Goal: Check status: Check status

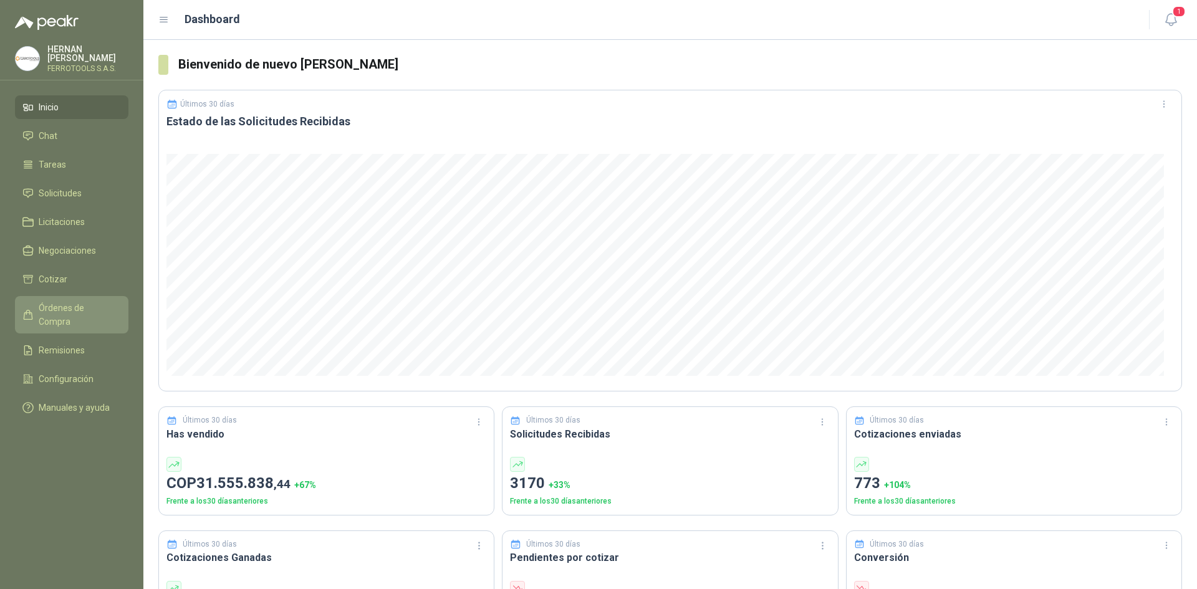
click at [97, 297] on link "Órdenes de Compra" at bounding box center [71, 314] width 113 height 37
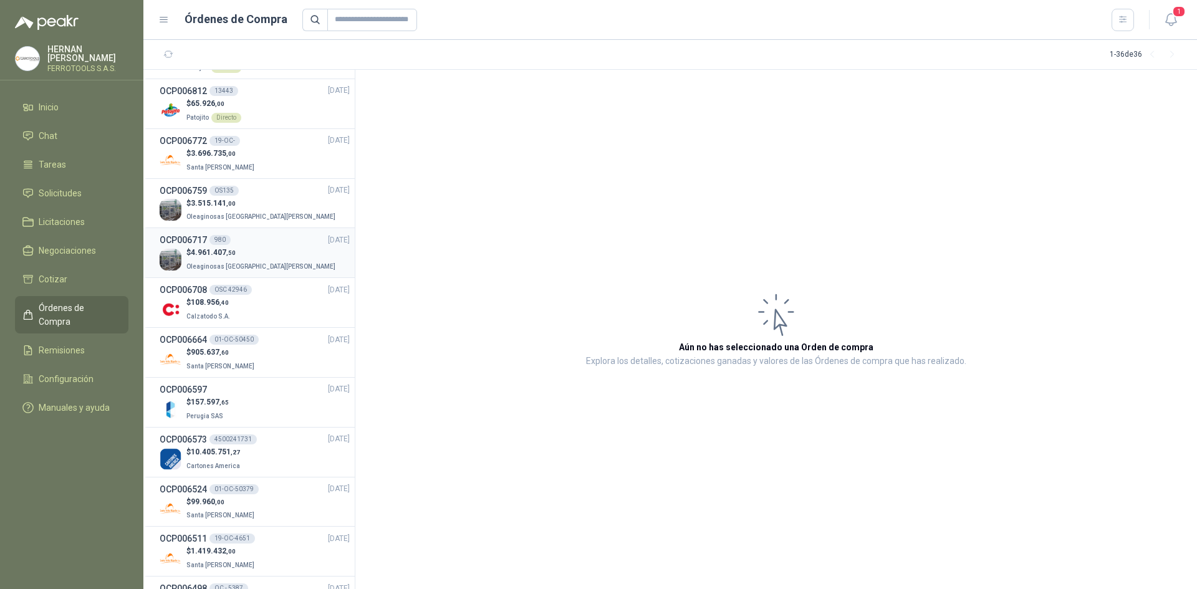
scroll to position [62, 0]
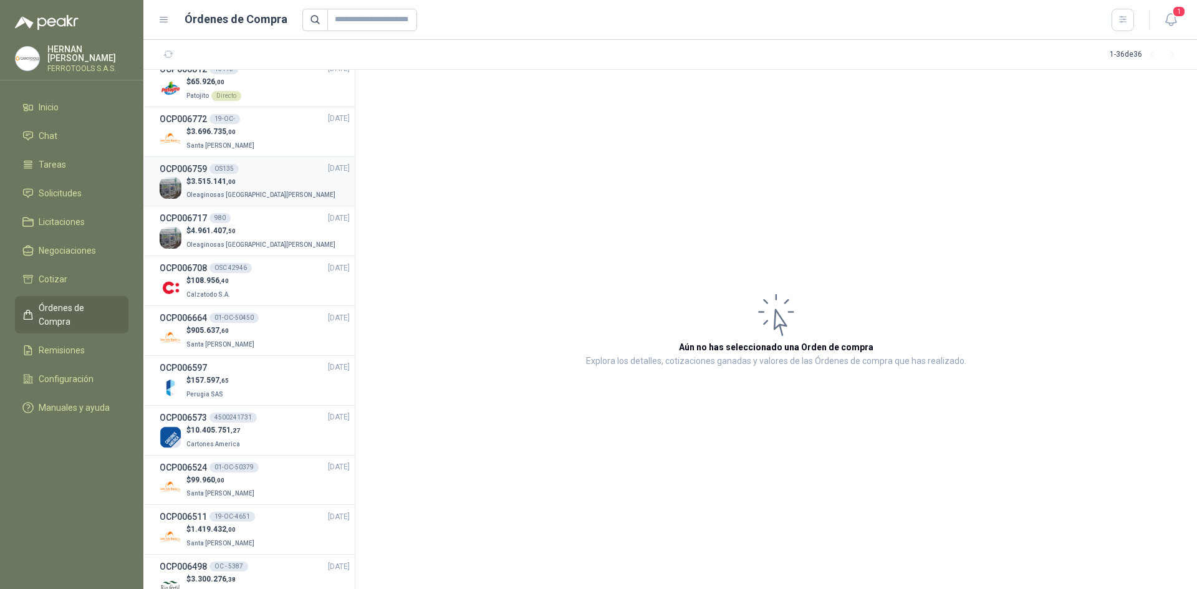
click at [271, 170] on div "OCP006759 OS135 [DATE]" at bounding box center [255, 169] width 190 height 14
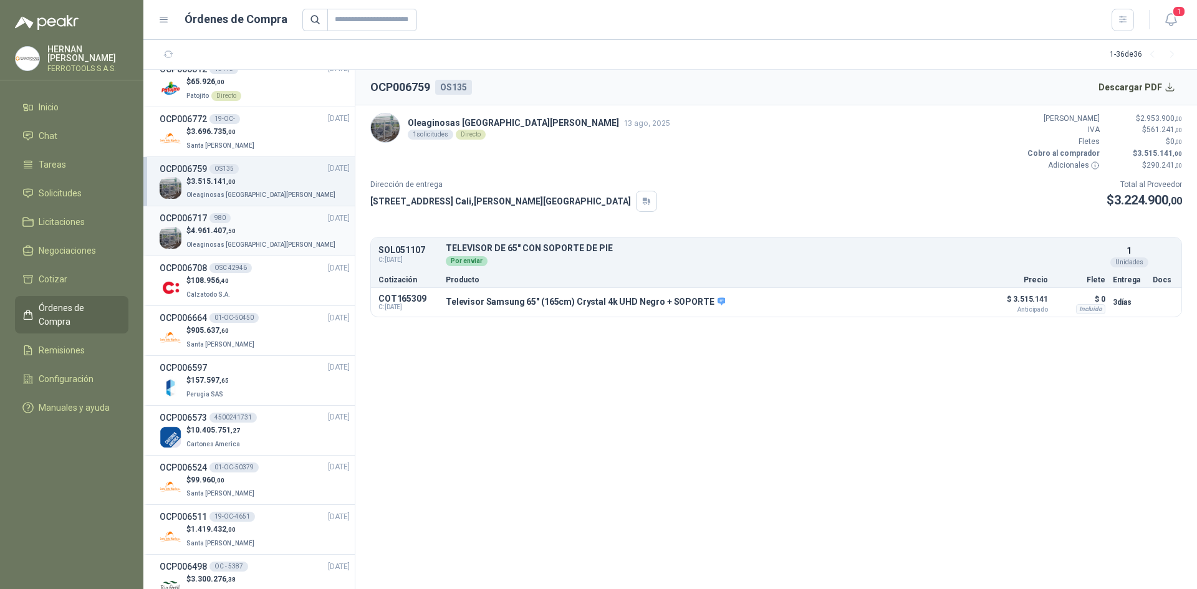
click at [269, 227] on div "$ 4.961.407 ,50 Oleaginosas [GEOGRAPHIC_DATA][PERSON_NAME]" at bounding box center [255, 238] width 190 height 26
click at [474, 122] on p "Oleaginosas [GEOGRAPHIC_DATA][PERSON_NAME] 12 ago, 2025" at bounding box center [539, 123] width 262 height 14
drag, startPoint x: 408, startPoint y: 120, endPoint x: 390, endPoint y: 120, distance: 17.5
click at [405, 120] on div "Oleaginosas [GEOGRAPHIC_DATA][PERSON_NAME] 12 ago, 2025 1 solicitudes Directo" at bounding box center [519, 128] width 299 height 30
click at [386, 120] on img at bounding box center [385, 127] width 29 height 29
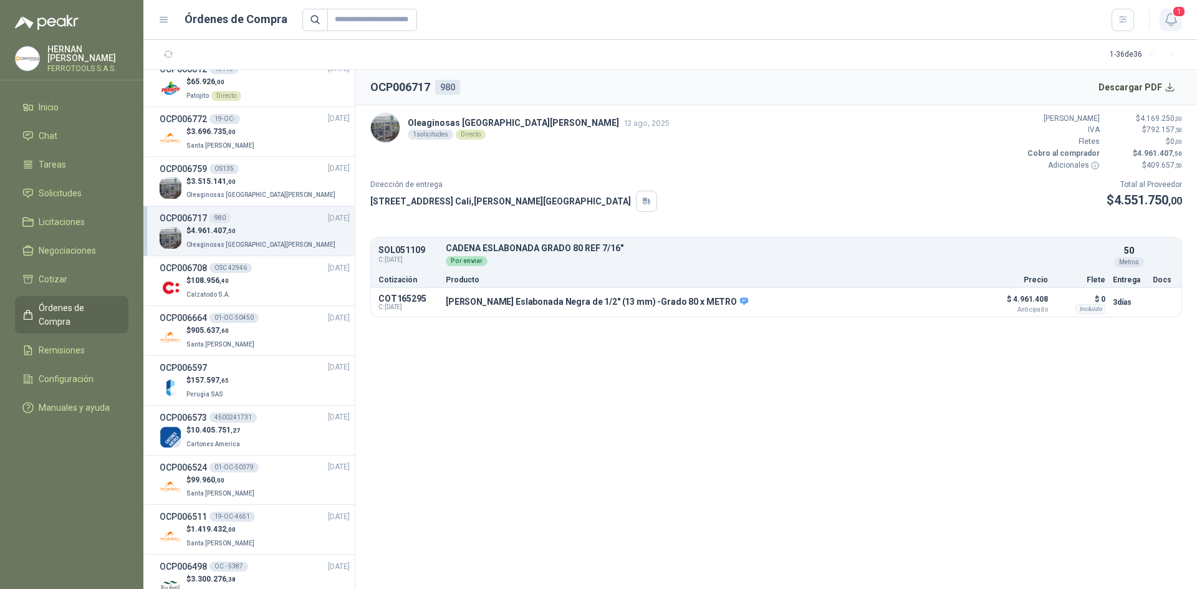
click at [1176, 21] on icon "button" at bounding box center [1171, 20] width 16 height 16
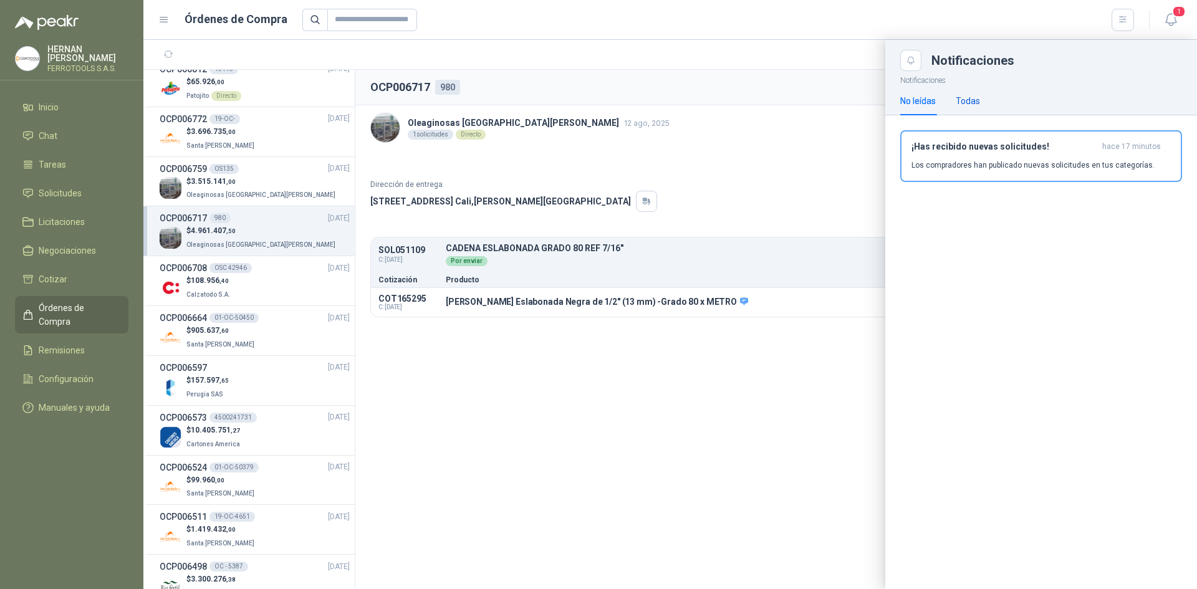
click at [976, 100] on div "Todas" at bounding box center [968, 101] width 24 height 14
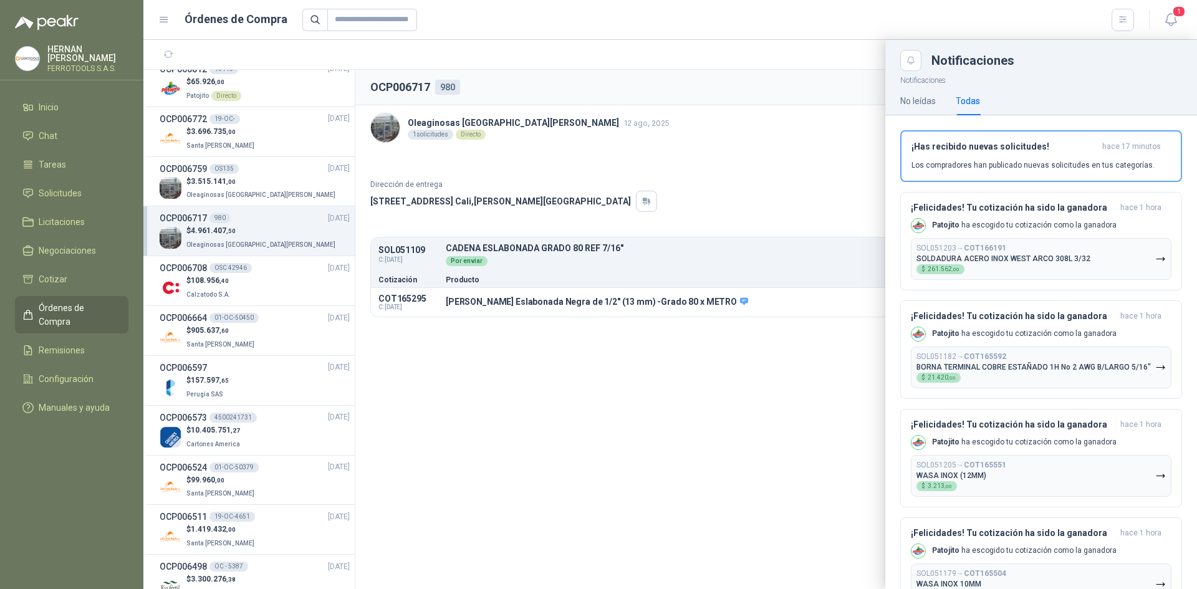
click at [651, 165] on div at bounding box center [670, 314] width 1054 height 549
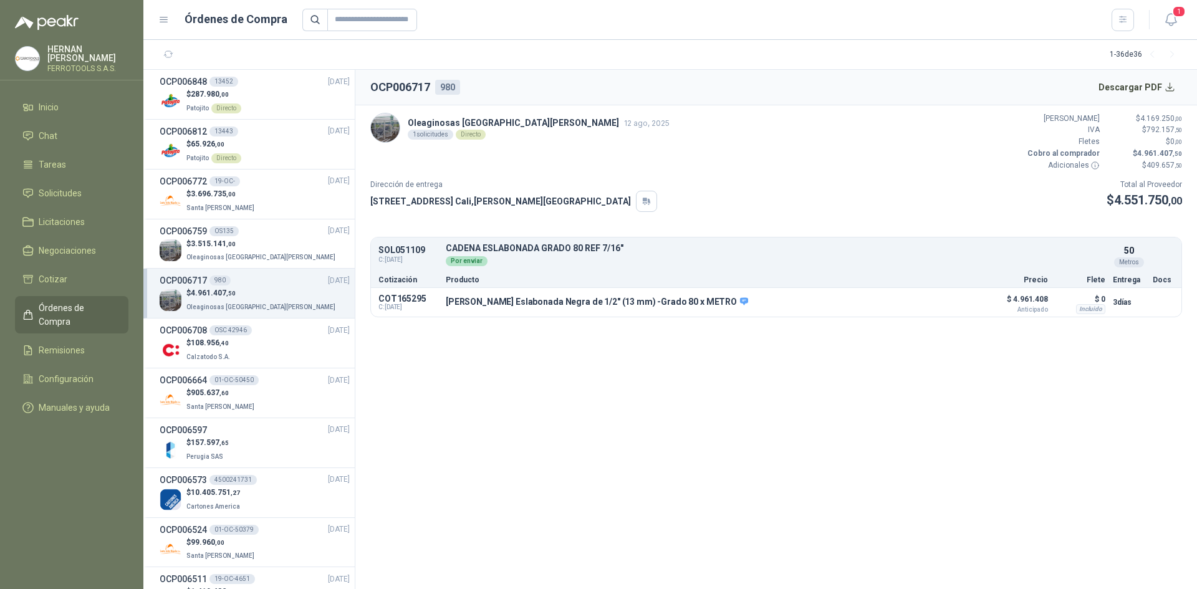
click at [475, 135] on div "Directo" at bounding box center [471, 135] width 30 height 10
click at [472, 125] on p "Oleaginosas [GEOGRAPHIC_DATA][PERSON_NAME] 12 ago, 2025" at bounding box center [539, 123] width 262 height 14
click at [459, 118] on p "Oleaginosas [GEOGRAPHIC_DATA][PERSON_NAME] 12 ago, 2025" at bounding box center [539, 123] width 262 height 14
click at [1170, 19] on icon "button" at bounding box center [1171, 20] width 16 height 16
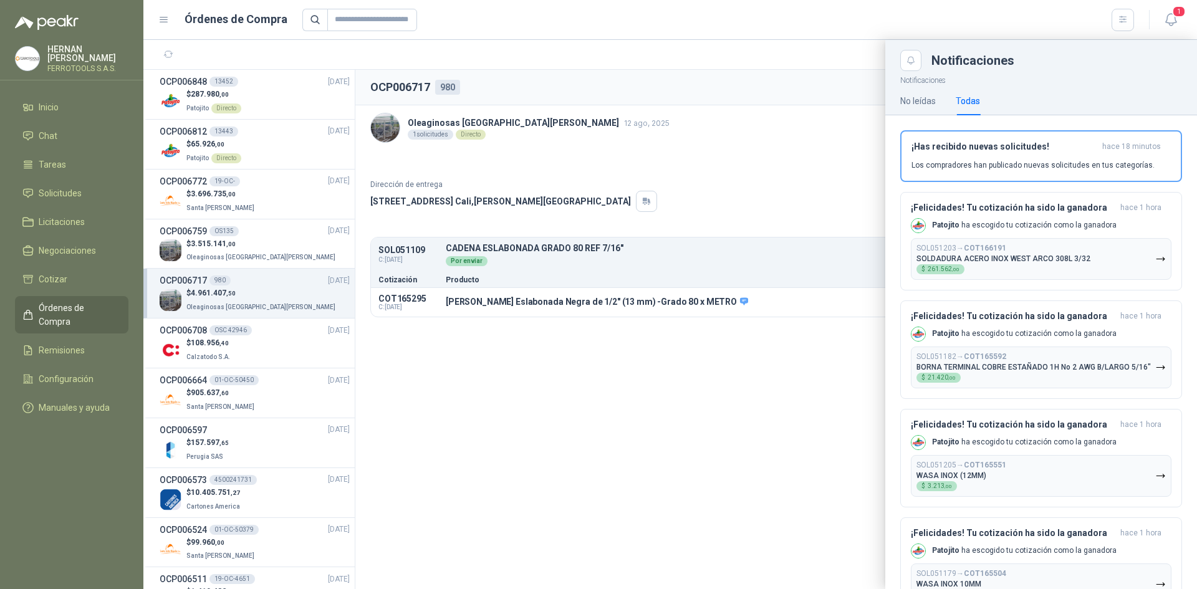
click at [676, 378] on div at bounding box center [670, 314] width 1054 height 549
